Goal: Task Accomplishment & Management: Manage account settings

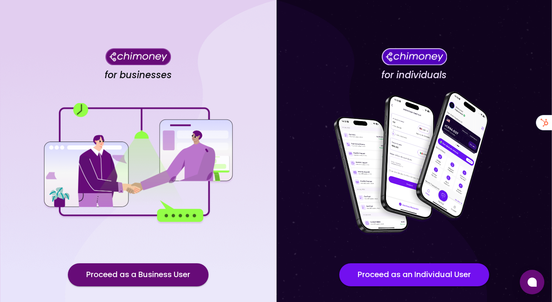
click at [166, 298] on div "for businesses Proceed as a Business User" at bounding box center [138, 173] width 276 height 347
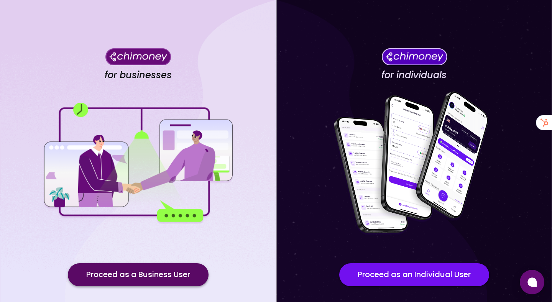
click at [156, 283] on button "Proceed as a Business User" at bounding box center [138, 274] width 141 height 23
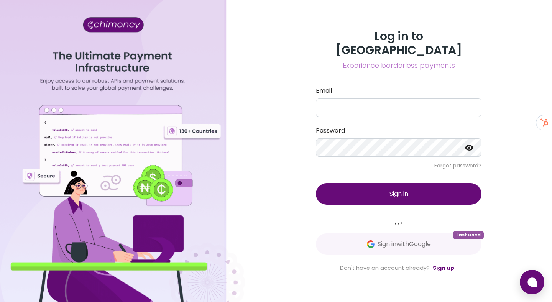
drag, startPoint x: 156, startPoint y: 283, endPoint x: 226, endPoint y: 283, distance: 69.8
click at [170, 283] on div at bounding box center [122, 151] width 245 height 302
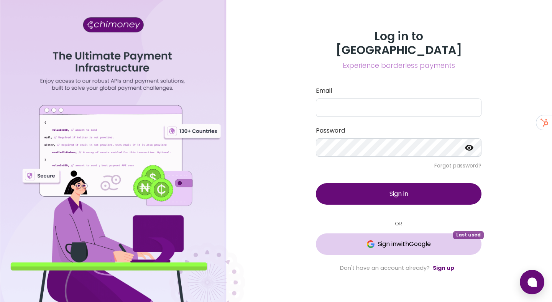
click at [444, 247] on button "Sign in with Google Last used" at bounding box center [399, 244] width 166 height 21
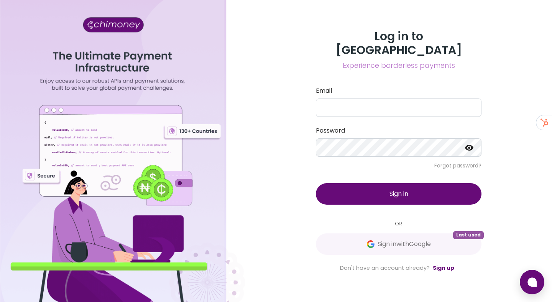
click at [344, 249] on div "Log in to Chimoney Experience borderless payments Email Password Forgot passwor…" at bounding box center [399, 151] width 184 height 243
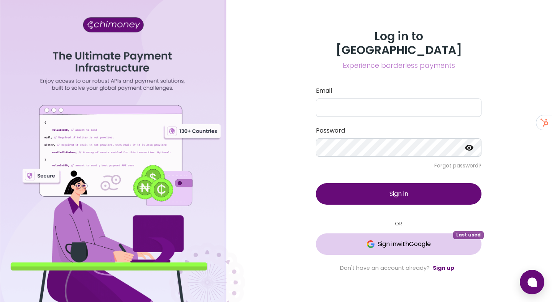
click at [346, 240] on span "Sign in with Google" at bounding box center [398, 244] width 135 height 9
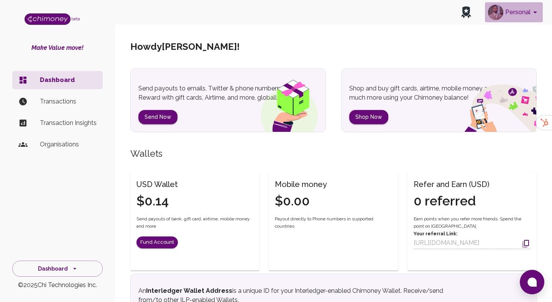
click at [525, 18] on button "Personal" at bounding box center [514, 12] width 58 height 20
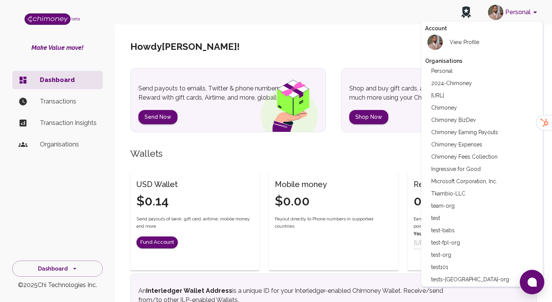
click at [459, 138] on li "Chimoney Earning Payouts" at bounding box center [482, 132] width 114 height 12
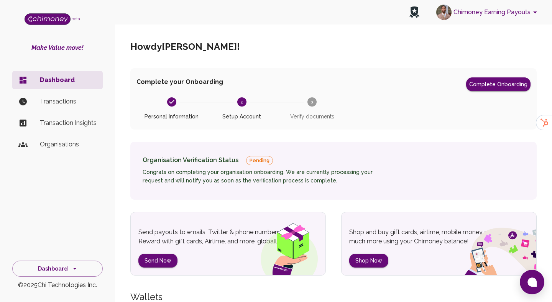
click at [516, 13] on button "Chimoney Earning Payouts" at bounding box center [488, 12] width 110 height 20
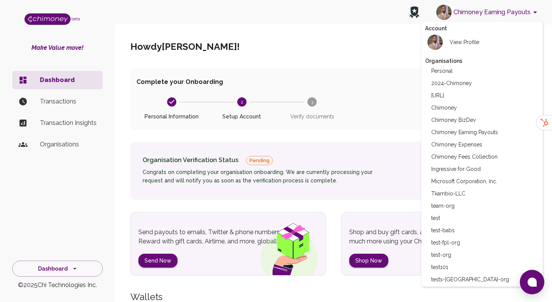
click at [468, 140] on li "Chimoney Expenses" at bounding box center [482, 144] width 114 height 12
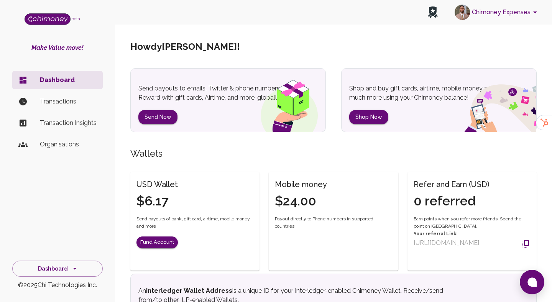
click at [56, 98] on p "Transactions" at bounding box center [68, 101] width 57 height 9
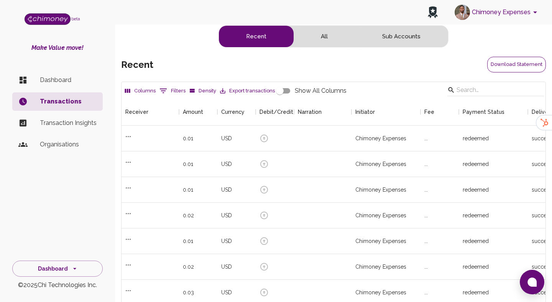
click at [517, 62] on button "Download Statement" at bounding box center [516, 65] width 59 height 16
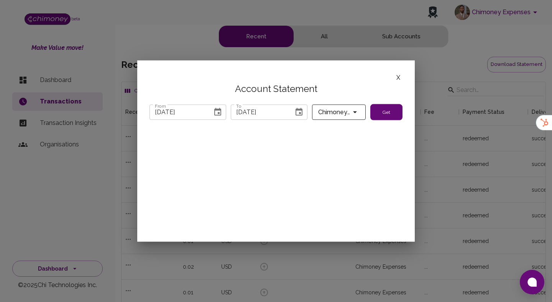
click at [215, 116] on icon "Choose date, selected date is Jul 31, 2025" at bounding box center [217, 111] width 9 height 9
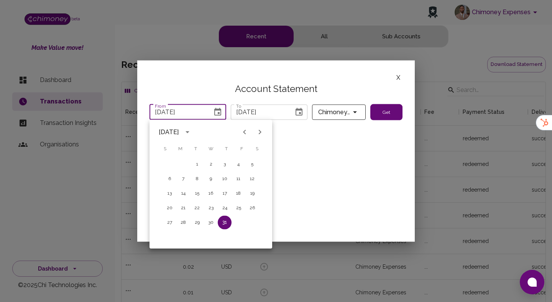
click at [259, 132] on icon "Next month" at bounding box center [259, 132] width 9 height 9
click at [241, 159] on button "1" at bounding box center [239, 165] width 14 height 14
type input "08/01/2025"
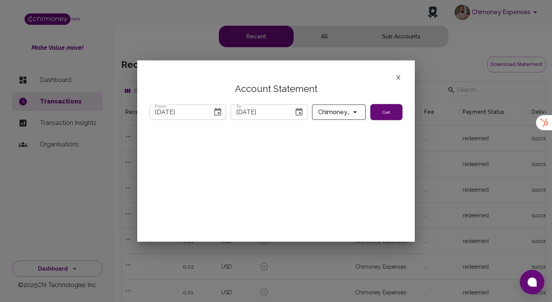
click at [295, 107] on button "Choose date, selected date is Sep 5, 2025" at bounding box center [298, 111] width 15 height 15
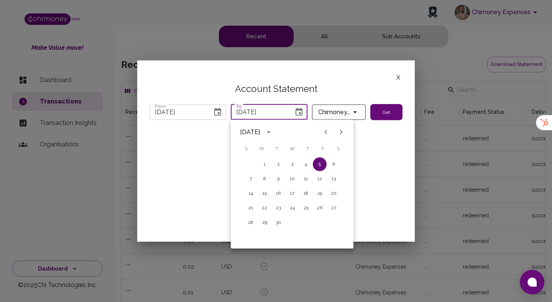
click at [324, 132] on icon "Previous month" at bounding box center [325, 132] width 9 height 9
click at [250, 237] on button "31" at bounding box center [251, 238] width 14 height 14
type input "[DATE]"
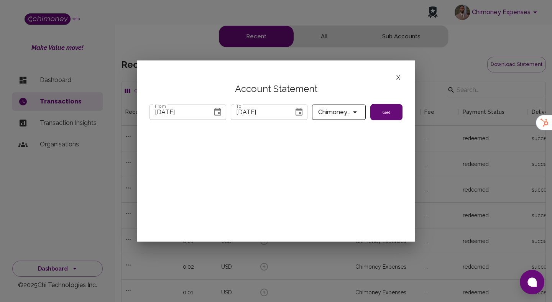
click at [382, 116] on button "Get" at bounding box center [386, 112] width 32 height 16
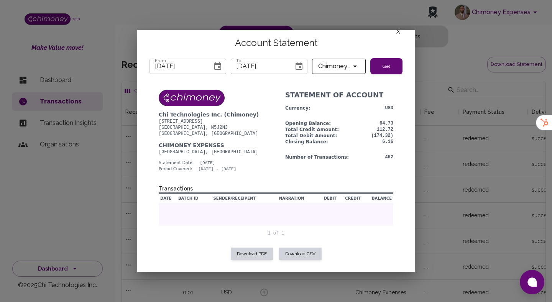
scroll to position [15, 0]
click at [308, 248] on button "Download CSV" at bounding box center [300, 254] width 43 height 12
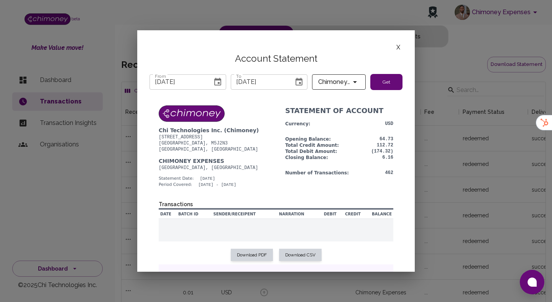
scroll to position [61, 0]
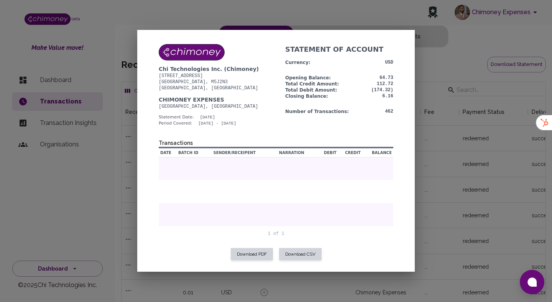
click at [512, 135] on div at bounding box center [276, 151] width 552 height 302
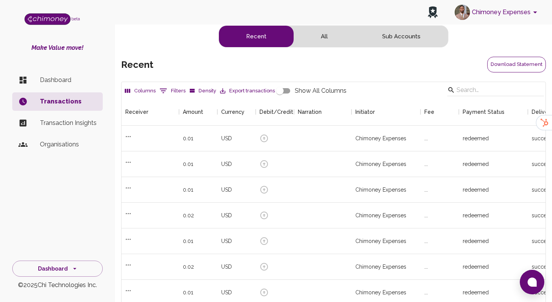
click at [507, 60] on button "Download Statement" at bounding box center [516, 65] width 59 height 16
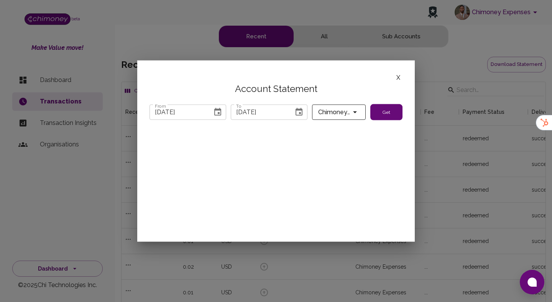
click at [219, 116] on icon "Choose date, selected date is Jul 31, 2025" at bounding box center [217, 111] width 9 height 9
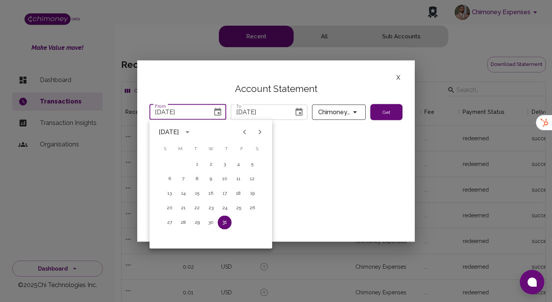
click at [260, 131] on icon "Next month" at bounding box center [260, 132] width 3 height 5
click at [241, 162] on button "1" at bounding box center [239, 165] width 14 height 14
type input "[DATE]"
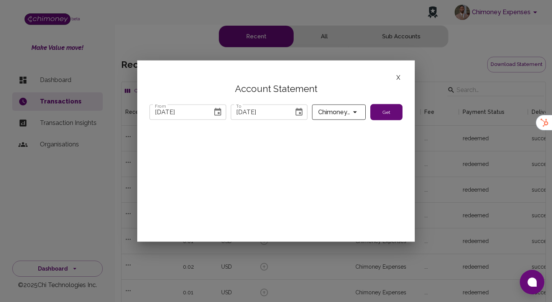
click at [301, 112] on icon "Choose date, selected date is Sep 5, 2025" at bounding box center [299, 111] width 9 height 9
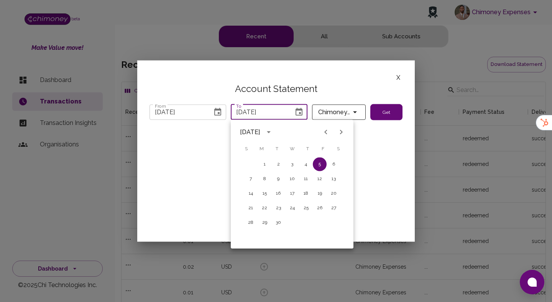
click at [324, 133] on icon "Previous month" at bounding box center [325, 132] width 9 height 9
click at [253, 237] on button "31" at bounding box center [251, 238] width 14 height 14
type input "[DATE]"
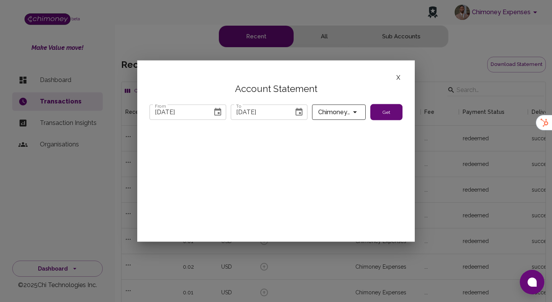
click at [376, 110] on button "Get" at bounding box center [386, 112] width 32 height 16
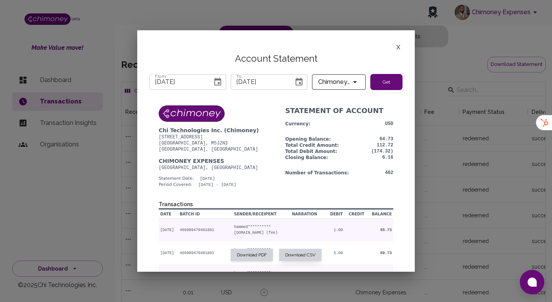
click at [295, 252] on button "Download CSV" at bounding box center [300, 255] width 43 height 12
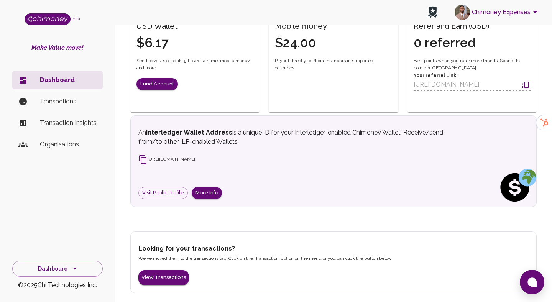
scroll to position [123, 0]
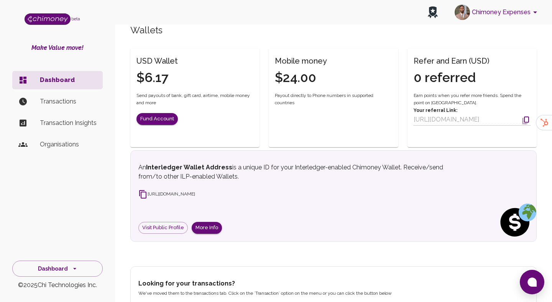
click at [500, 16] on button "Chimoney Expenses" at bounding box center [497, 12] width 91 height 20
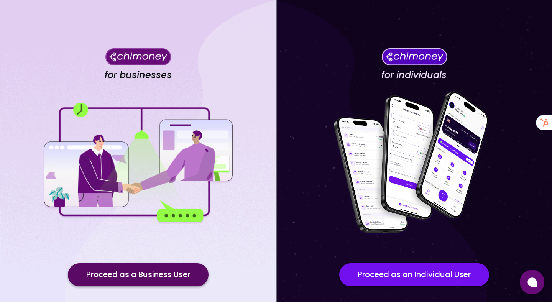
click at [203, 277] on button "Proceed as a Business User" at bounding box center [138, 274] width 141 height 23
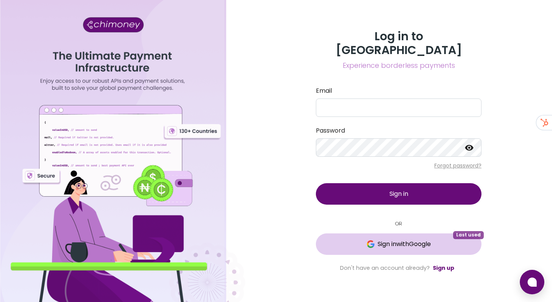
click at [366, 244] on button "Sign in with Google Last used" at bounding box center [399, 244] width 166 height 21
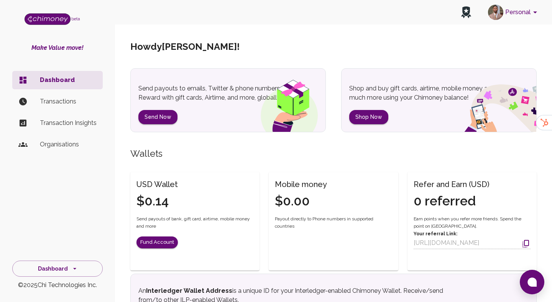
click at [505, 17] on button "Personal" at bounding box center [514, 12] width 58 height 20
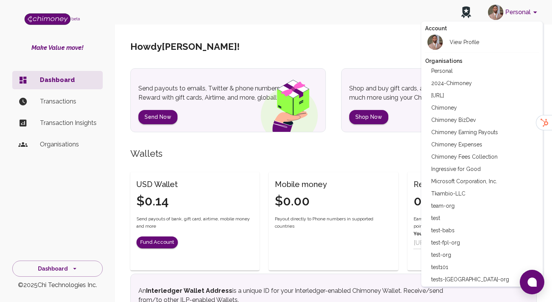
click at [471, 140] on li "Chimoney Expenses" at bounding box center [482, 144] width 114 height 12
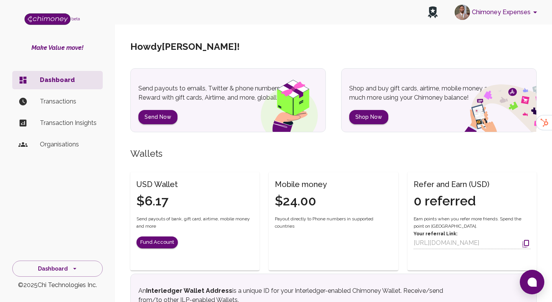
click at [42, 102] on p "Transactions" at bounding box center [68, 101] width 57 height 9
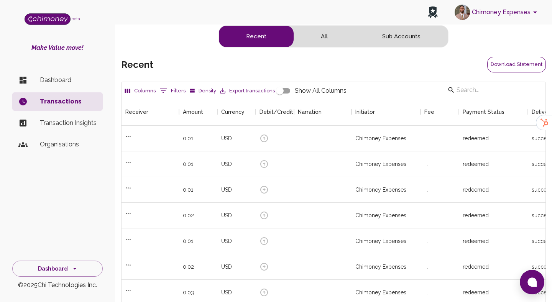
click at [514, 64] on button "Download Statement" at bounding box center [516, 65] width 59 height 16
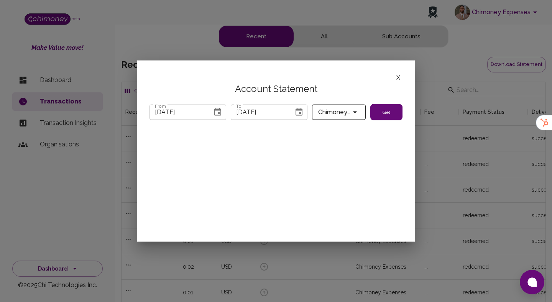
scroll to position [285, 424]
click at [214, 110] on icon "Choose date, selected date is Jul 31, 2025" at bounding box center [217, 111] width 9 height 9
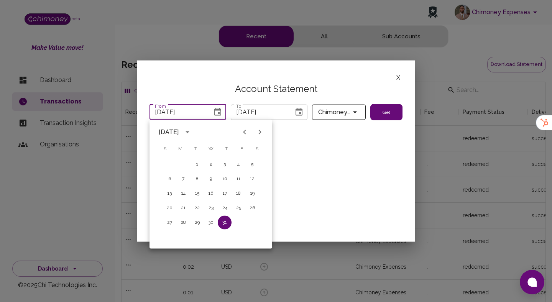
click at [264, 133] on icon "Next month" at bounding box center [259, 132] width 9 height 9
click at [234, 160] on button "1" at bounding box center [239, 165] width 14 height 14
type input "[DATE]"
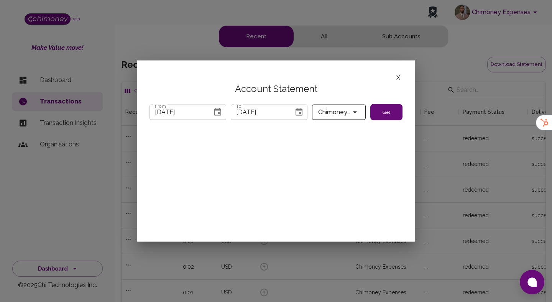
click at [296, 111] on icon "Choose date, selected date is Sep 5, 2025" at bounding box center [299, 112] width 7 height 8
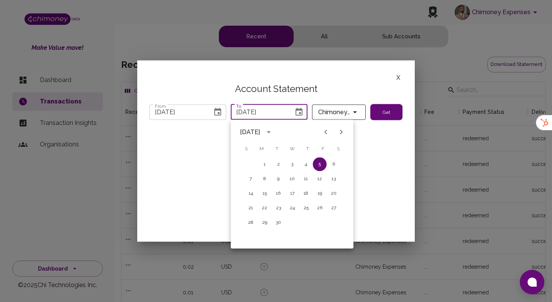
click at [332, 133] on button "Previous month" at bounding box center [325, 132] width 15 height 15
click at [248, 236] on button "31" at bounding box center [251, 238] width 14 height 14
type input "[DATE]"
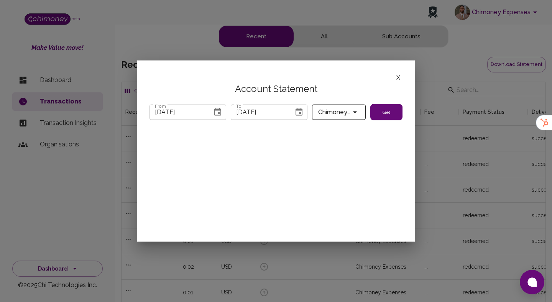
click at [385, 109] on button "Get" at bounding box center [386, 112] width 32 height 16
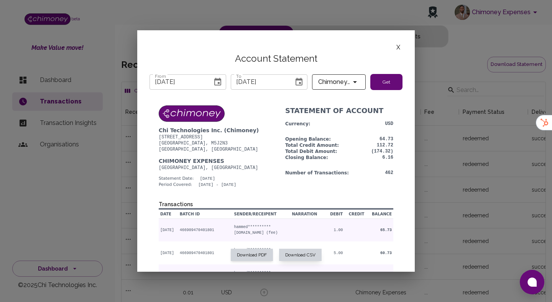
click at [305, 255] on button "Download CSV" at bounding box center [300, 255] width 43 height 12
click at [217, 82] on icon "Choose date, selected date is Aug 1, 2025" at bounding box center [217, 81] width 9 height 9
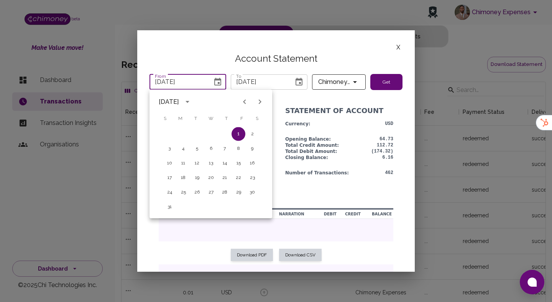
click at [240, 99] on icon "Previous month" at bounding box center [244, 101] width 9 height 9
click at [196, 133] on button "1" at bounding box center [197, 134] width 14 height 14
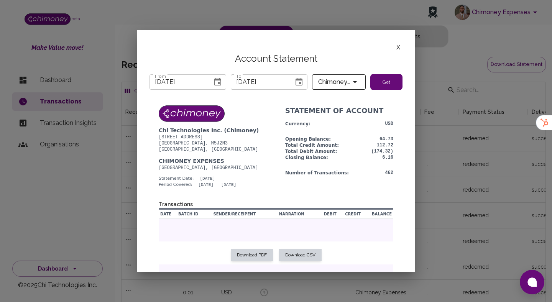
click at [300, 85] on icon "Choose date, selected date is Aug 31, 2025" at bounding box center [299, 82] width 7 height 8
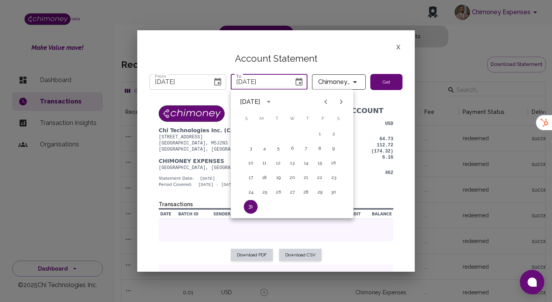
click at [215, 178] on p "[DATE]" at bounding box center [207, 178] width 15 height 7
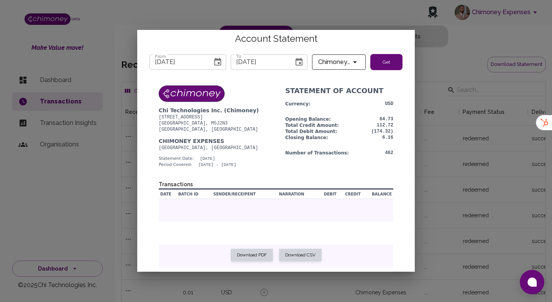
scroll to position [0, 0]
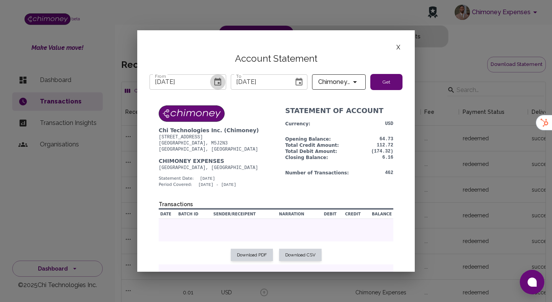
click at [215, 80] on icon "Choose date, selected date is Jul 1, 2025" at bounding box center [217, 82] width 7 height 8
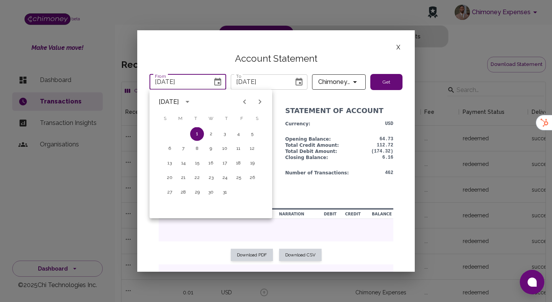
click at [261, 100] on icon "Next month" at bounding box center [259, 101] width 9 height 9
click at [240, 133] on button "1" at bounding box center [239, 134] width 14 height 14
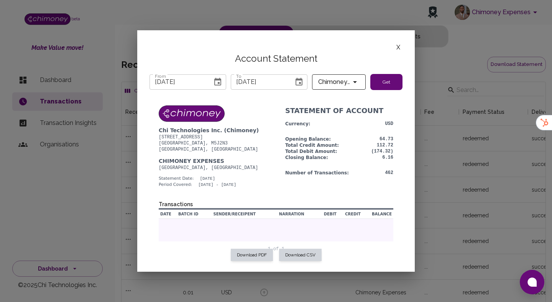
scroll to position [15, 0]
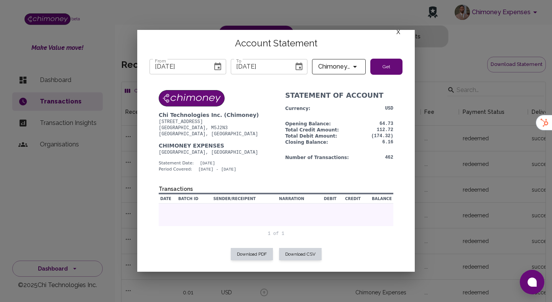
click at [217, 66] on icon "Choose date, selected date is Aug 1, 2025" at bounding box center [217, 66] width 9 height 9
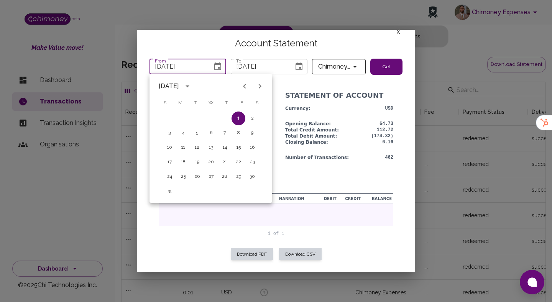
click at [244, 83] on icon "Previous month" at bounding box center [244, 86] width 9 height 9
click at [245, 86] on icon "Previous month" at bounding box center [244, 86] width 9 height 9
click at [169, 116] on button "1" at bounding box center [170, 119] width 14 height 14
type input "[DATE]"
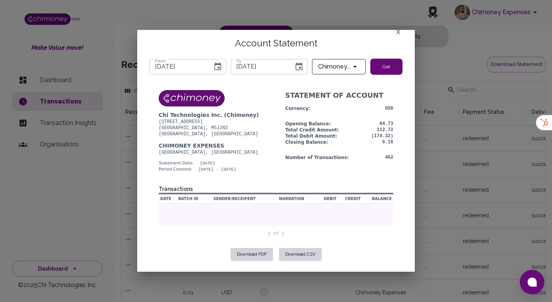
click at [382, 69] on button "Get" at bounding box center [386, 67] width 32 height 16
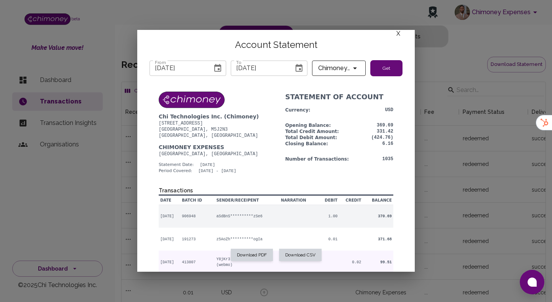
scroll to position [19, 0]
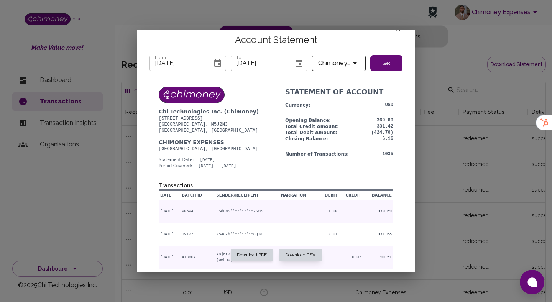
click at [303, 253] on button "Download CSV" at bounding box center [300, 255] width 43 height 12
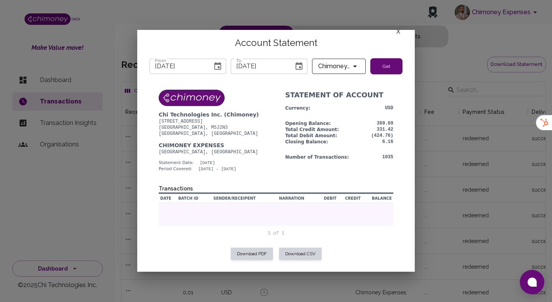
scroll to position [15, 0]
